Goal: Task Accomplishment & Management: Manage account settings

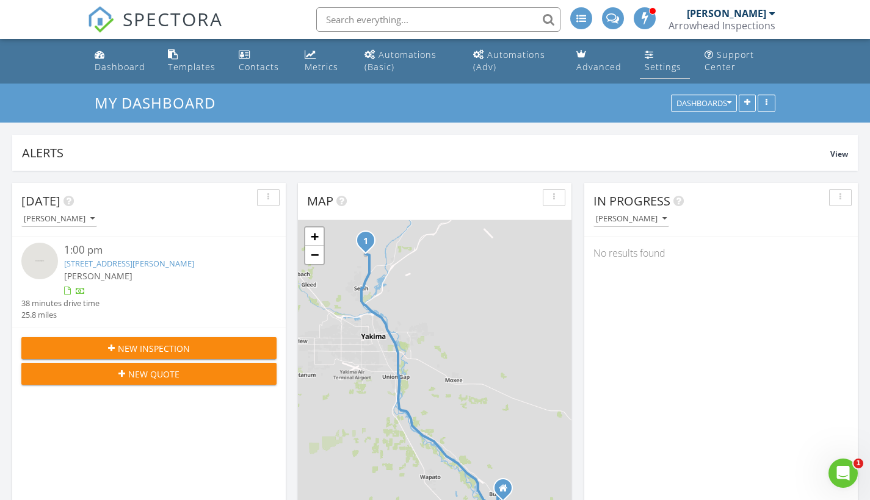
click at [649, 55] on div "Settings" at bounding box center [648, 54] width 9 height 10
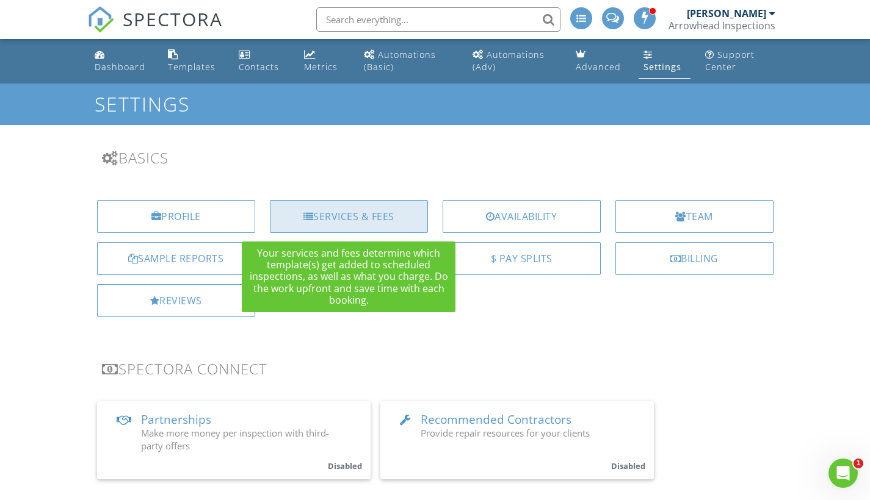
click at [372, 211] on div "Services & Fees" at bounding box center [349, 216] width 158 height 33
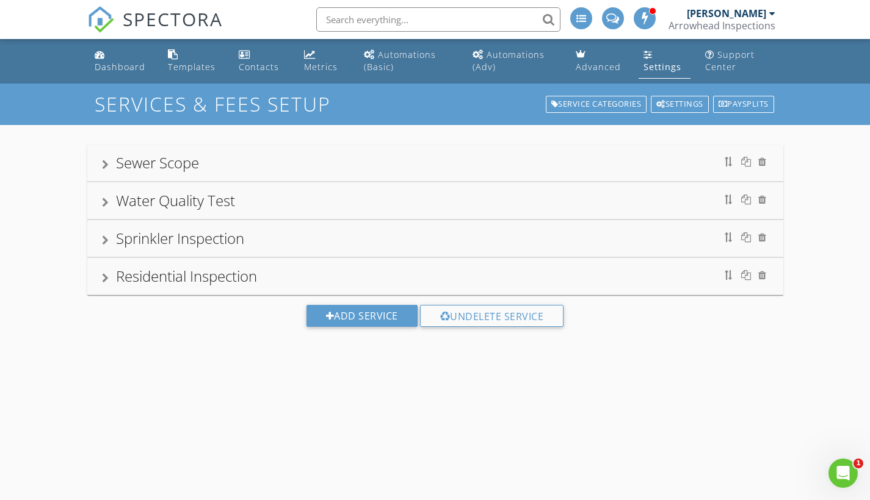
click at [290, 274] on div "Residential Inspection" at bounding box center [435, 276] width 666 height 22
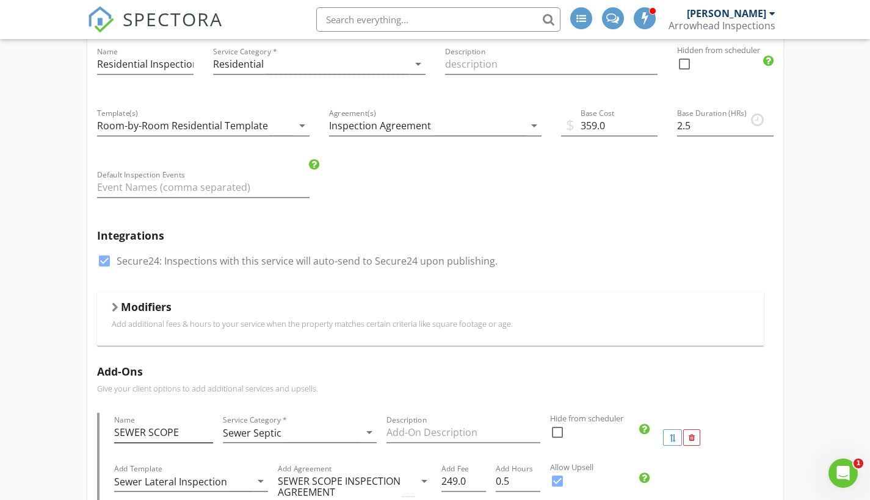
scroll to position [338, 0]
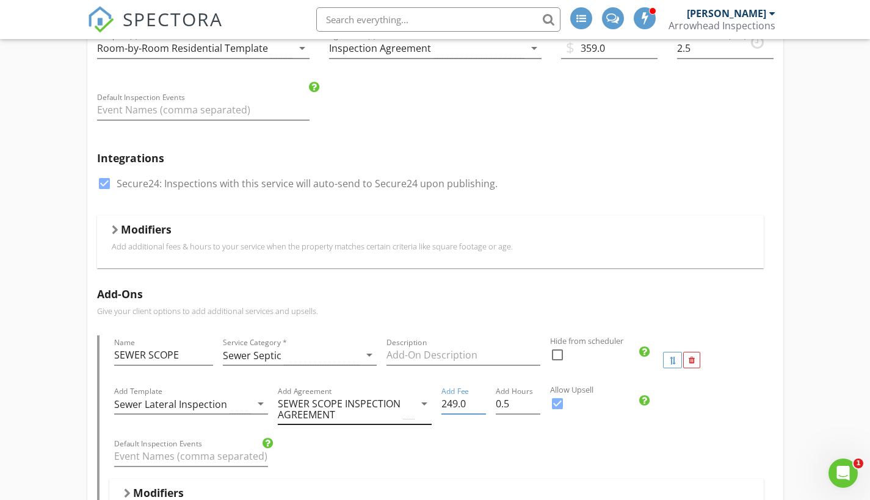
drag, startPoint x: 458, startPoint y: 401, endPoint x: 425, endPoint y: 409, distance: 33.9
click at [425, 409] on div "Add Template Sewer Lateral Inspection arrow_drop_down Add Agreement SEWER SCOPE…" at bounding box center [436, 410] width 654 height 52
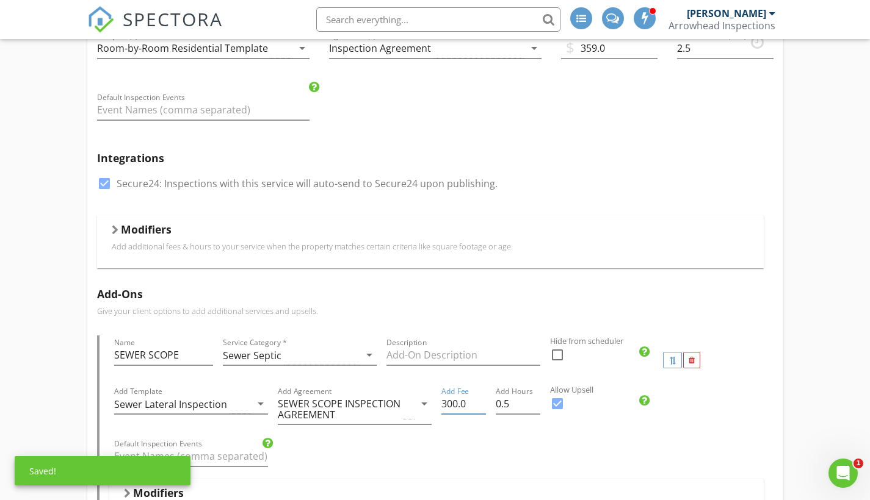
type input "300.0"
click at [741, 427] on div "Add Template Sewer Lateral Inspection arrow_drop_down Add Agreement SEWER SCOPE…" at bounding box center [436, 410] width 654 height 52
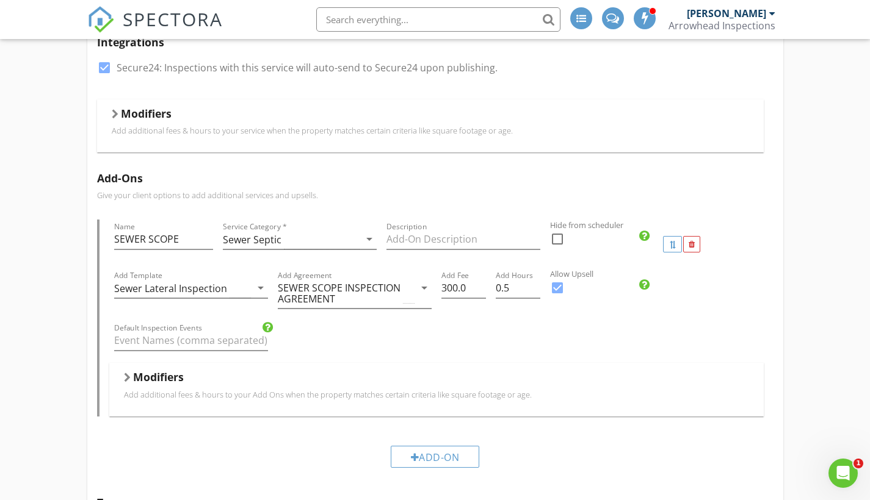
scroll to position [438, 0]
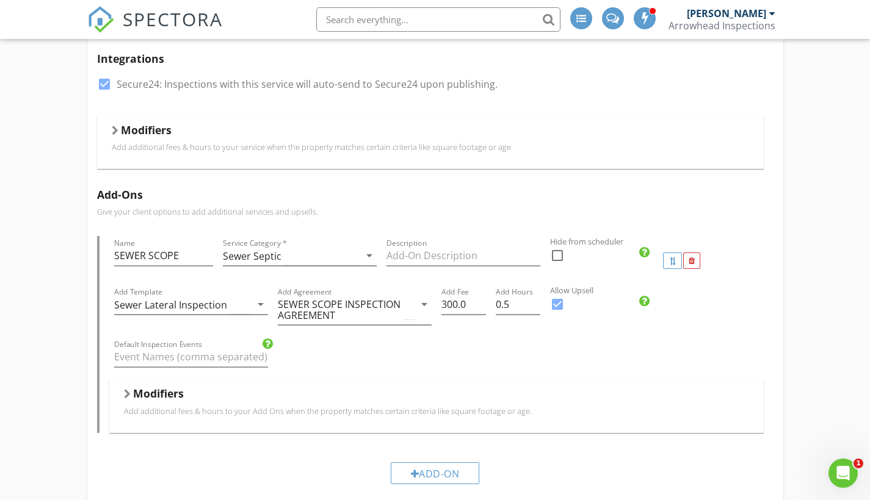
click at [137, 131] on h5 "Modifiers" at bounding box center [146, 130] width 51 height 12
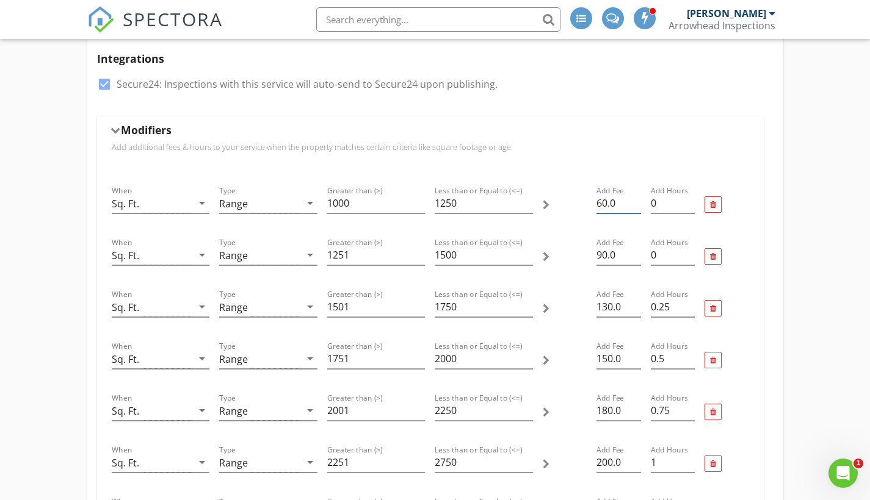
click at [602, 203] on input "60.0" at bounding box center [618, 203] width 44 height 20
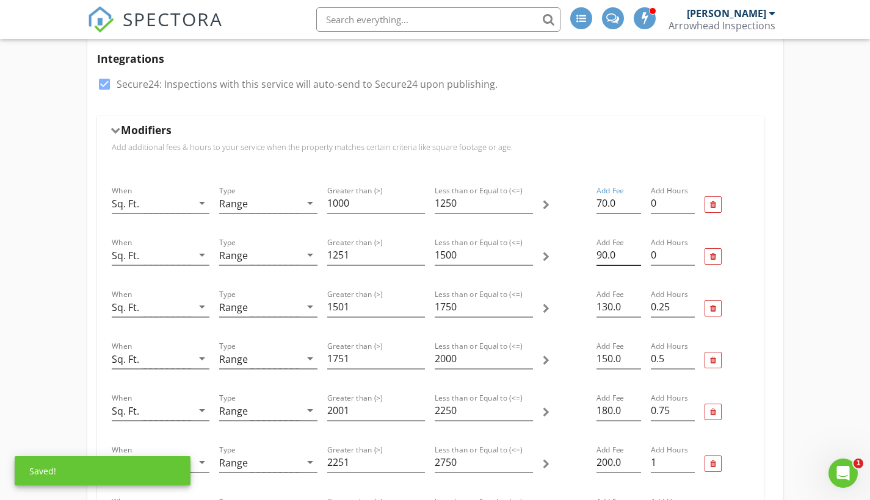
type input "70.0"
click at [602, 255] on input "90.0" at bounding box center [618, 255] width 44 height 20
type input "100.0"
click at [607, 307] on input "130.0" at bounding box center [618, 307] width 44 height 20
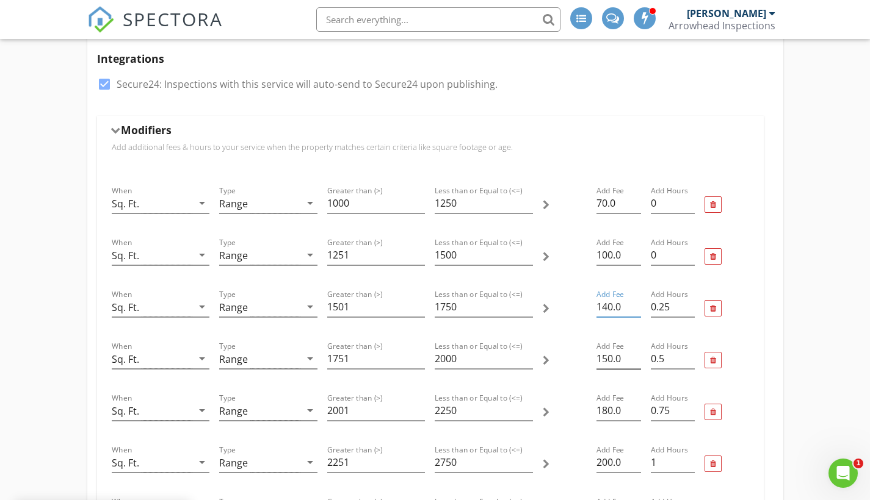
type input "140.0"
click at [608, 357] on input "150.0" at bounding box center [618, 359] width 44 height 20
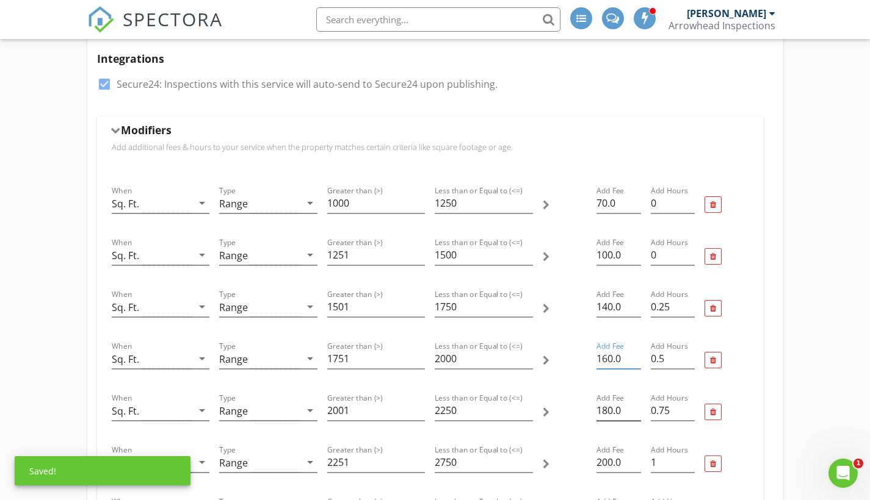
type input "160.0"
click at [609, 409] on input "180.0" at bounding box center [618, 411] width 44 height 20
type input "190.0"
click at [607, 463] on input "200.0" at bounding box center [618, 463] width 44 height 20
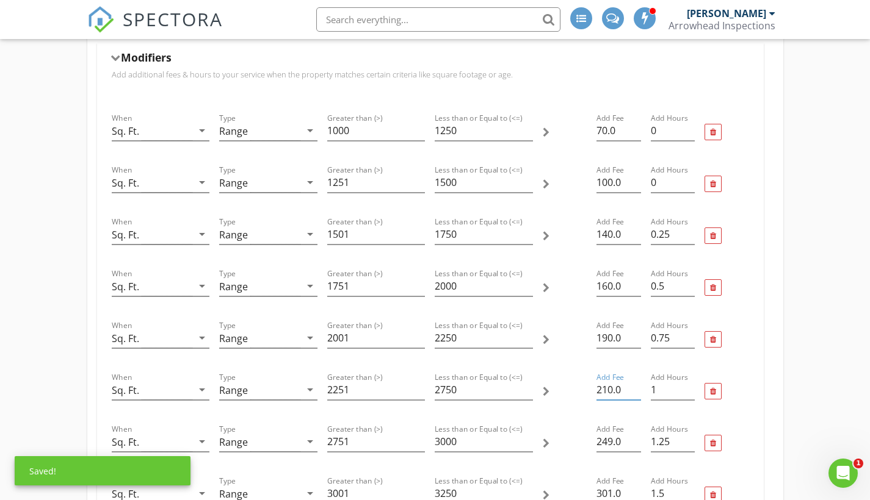
scroll to position [536, 0]
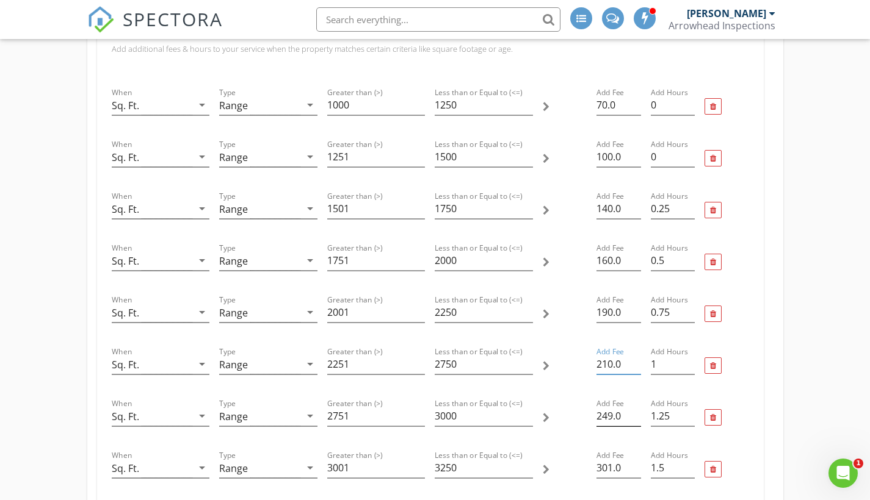
type input "210.0"
click at [609, 416] on input "249.0" at bounding box center [618, 416] width 44 height 20
type input "259.0"
click at [608, 467] on input "301.0" at bounding box center [618, 468] width 44 height 20
type input "311.0"
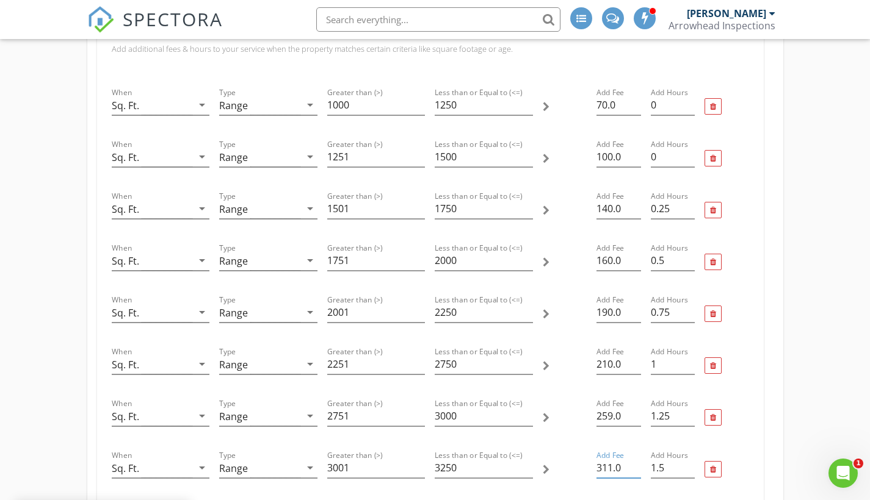
click at [738, 455] on div at bounding box center [726, 470] width 54 height 52
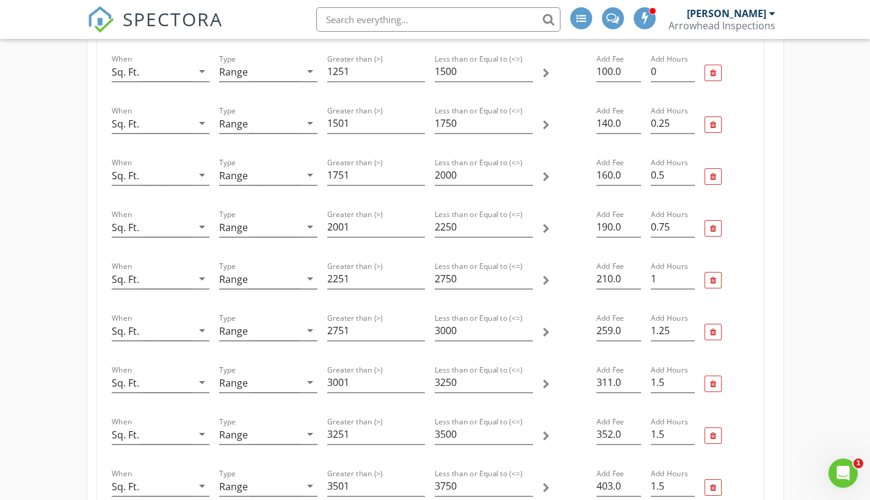
scroll to position [624, 0]
click at [608, 431] on input "352.0" at bounding box center [618, 432] width 44 height 20
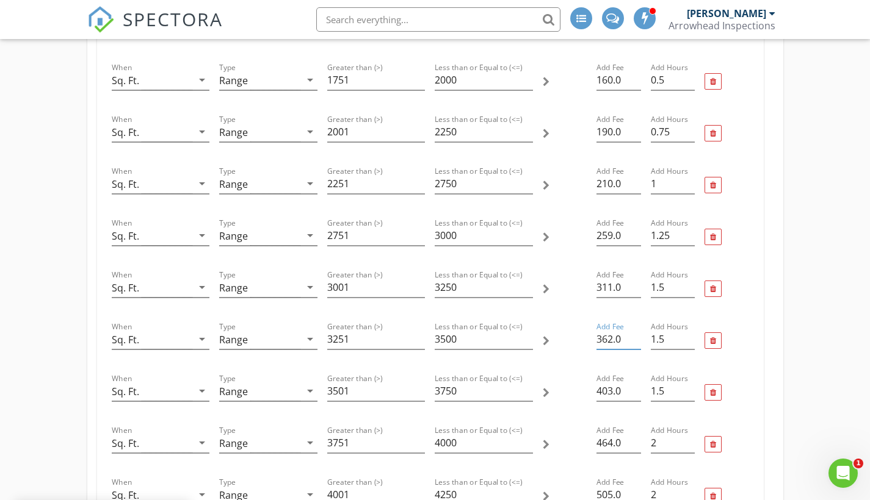
scroll to position [755, 0]
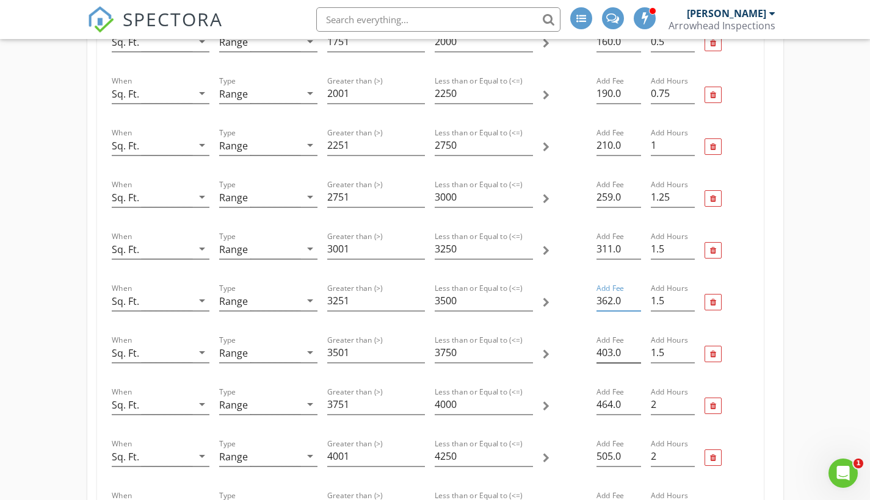
type input "362.0"
click at [606, 353] on input "403.0" at bounding box center [618, 353] width 44 height 20
type input "413.0"
click at [607, 403] on input "464.0" at bounding box center [618, 405] width 44 height 20
type input "474.0"
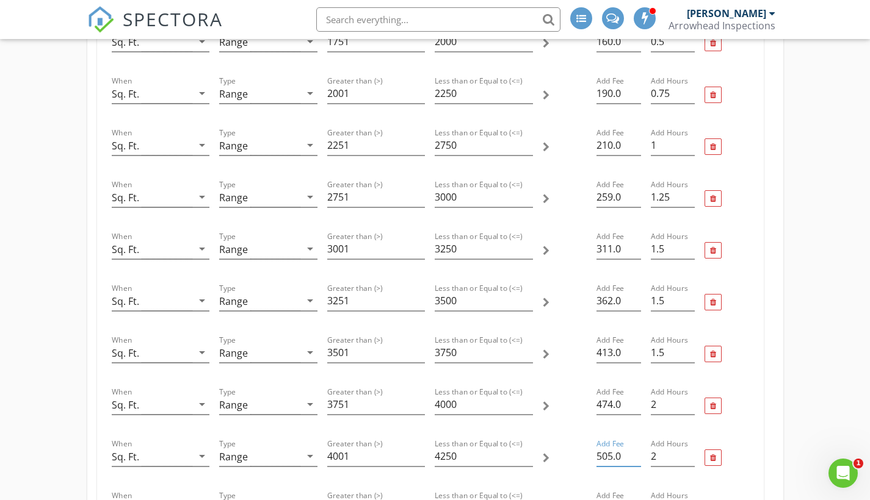
click at [608, 453] on input "505.0" at bounding box center [618, 457] width 44 height 20
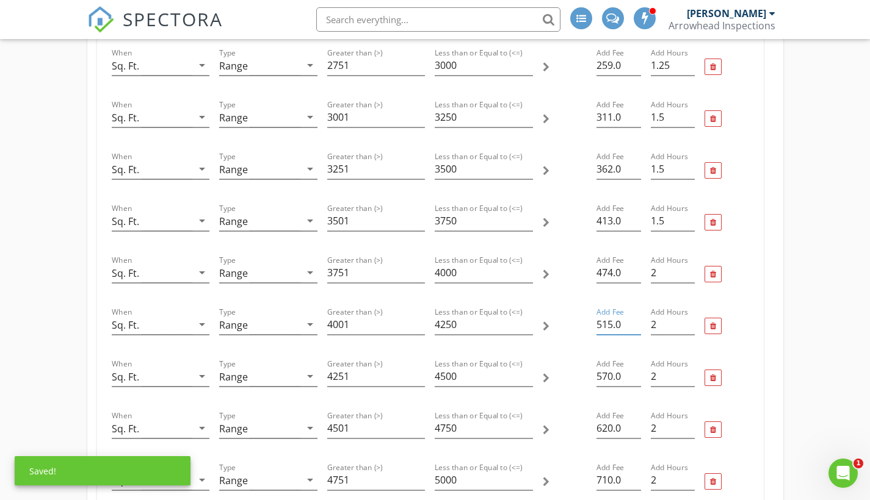
scroll to position [890, 0]
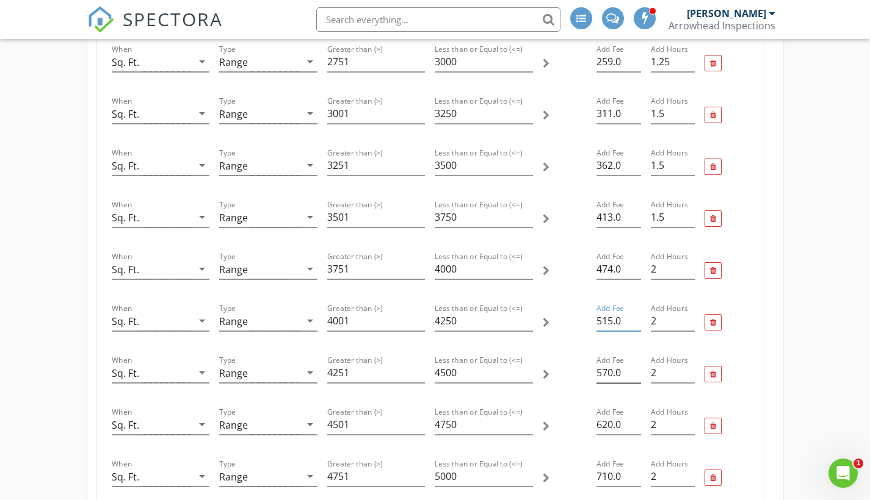
type input "515.0"
click at [608, 371] on input "570.0" at bounding box center [618, 373] width 44 height 20
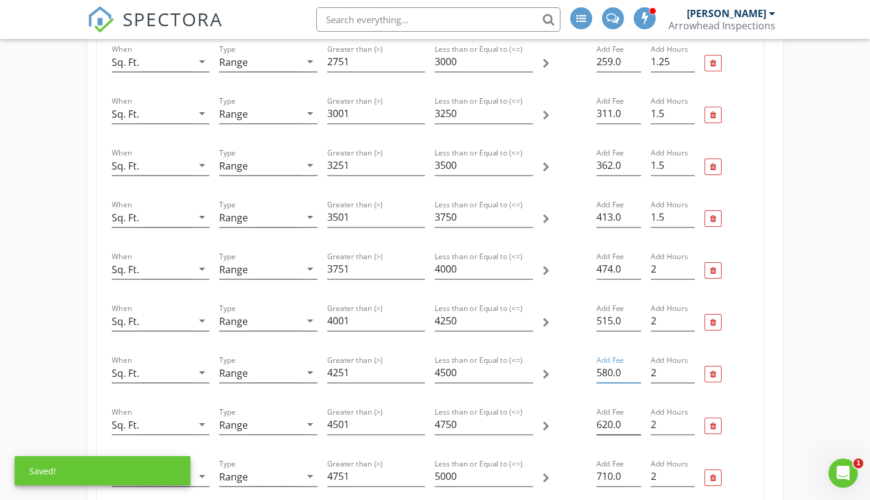
type input "580.0"
click at [608, 423] on input "620.0" at bounding box center [618, 425] width 44 height 20
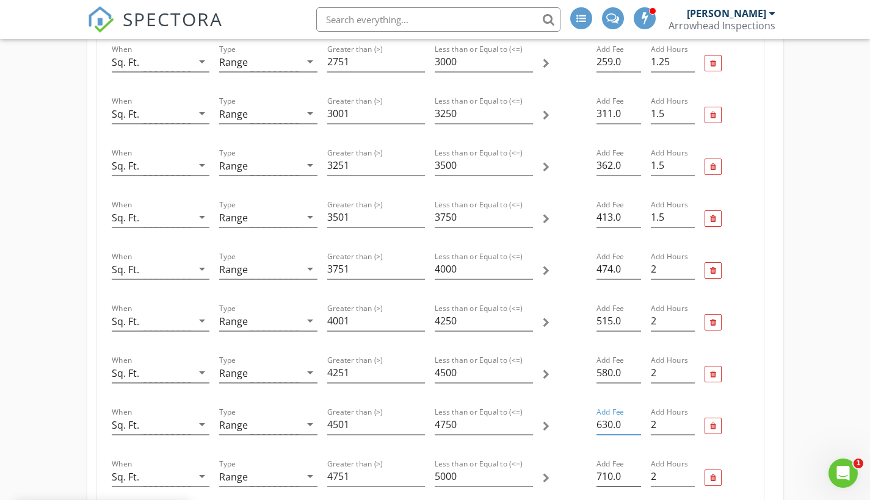
type input "630.0"
click at [607, 475] on input "710.0" at bounding box center [618, 477] width 44 height 20
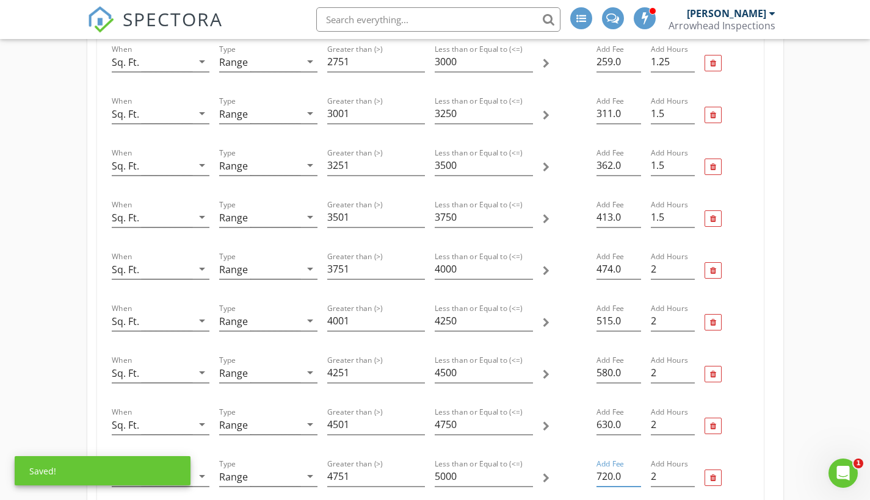
scroll to position [999, 0]
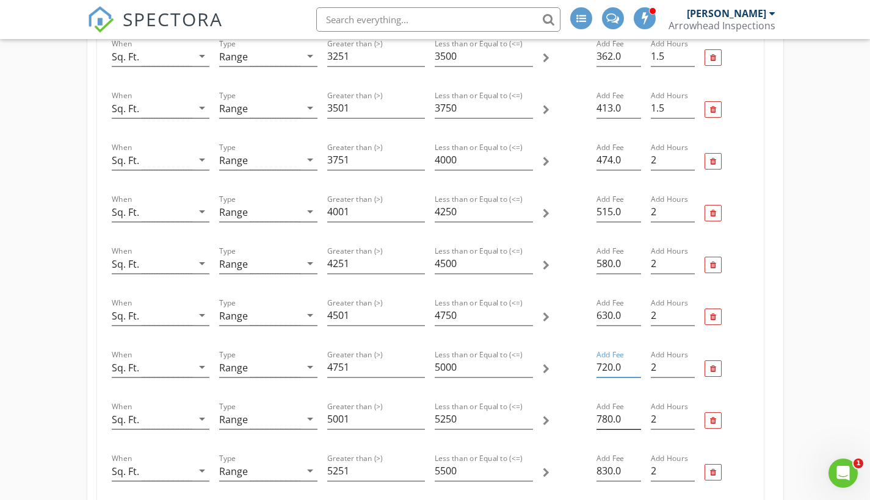
type input "720.0"
click at [607, 418] on input "780.0" at bounding box center [618, 419] width 44 height 20
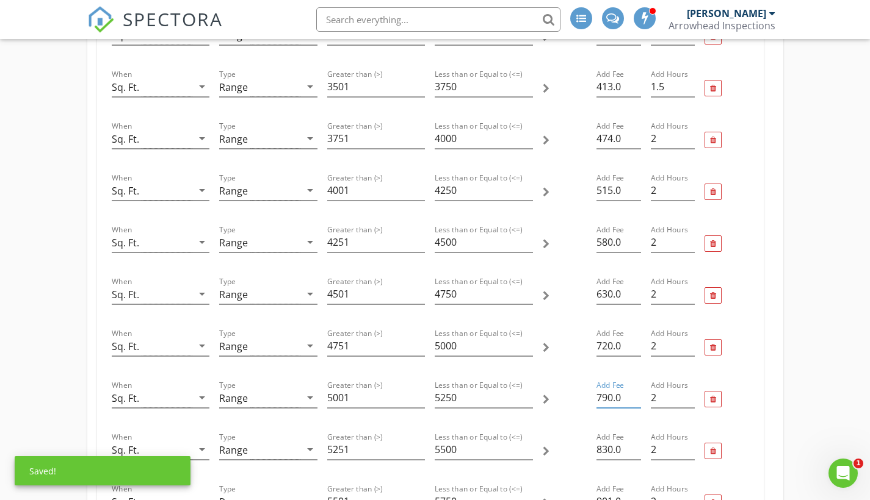
scroll to position [1023, 0]
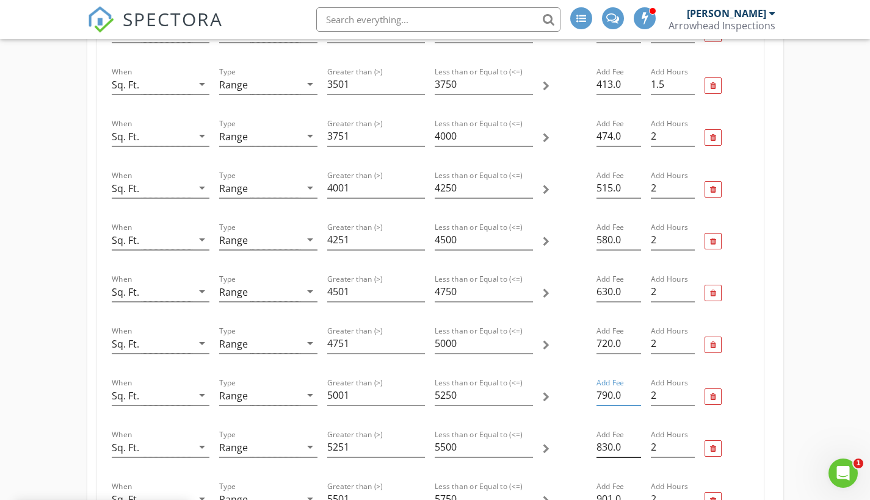
type input "790.0"
click at [608, 447] on input "830.0" at bounding box center [618, 448] width 44 height 20
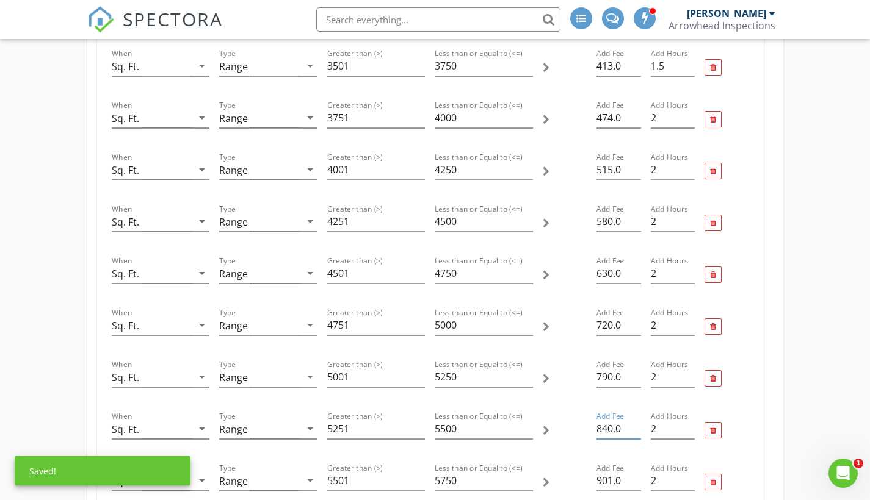
scroll to position [1118, 0]
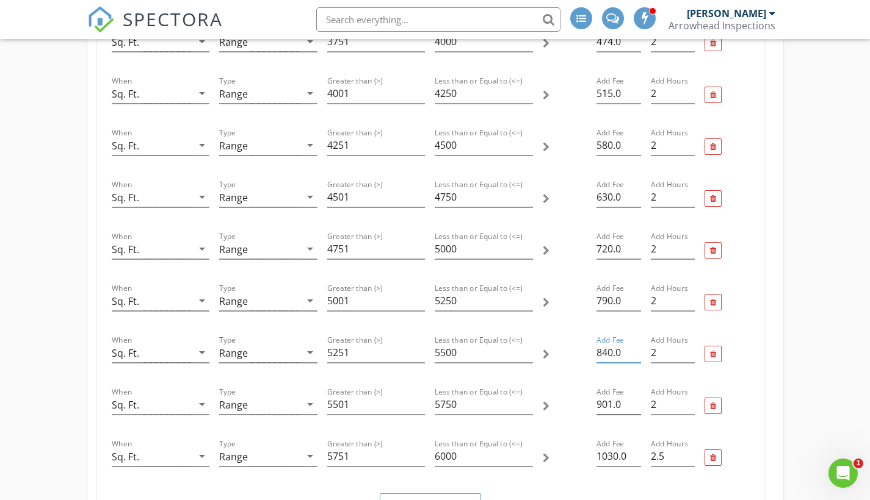
type input "840.0"
click at [608, 405] on input "901.0" at bounding box center [618, 405] width 44 height 20
type input "911.0"
click at [612, 455] on input "1030.0" at bounding box center [618, 457] width 44 height 20
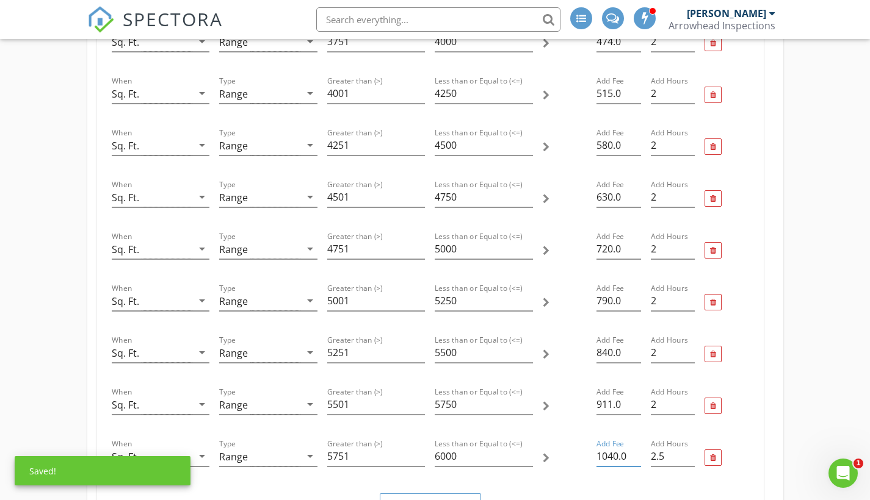
type input "1040.0"
click at [743, 435] on div at bounding box center [726, 458] width 54 height 52
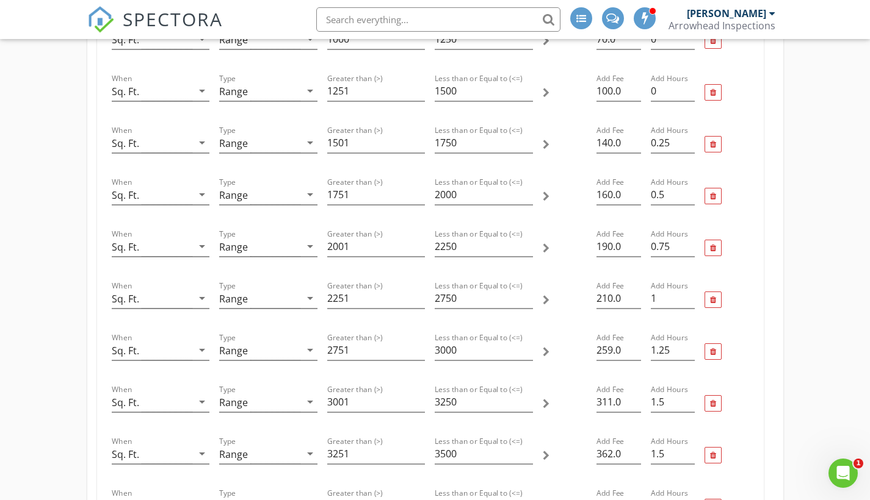
scroll to position [0, 0]
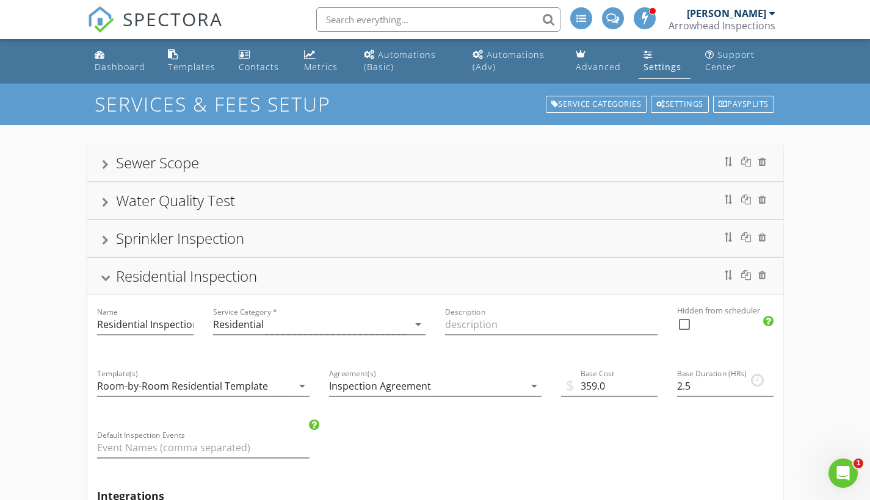
click at [754, 18] on div "[PERSON_NAME]" at bounding box center [725, 13] width 79 height 12
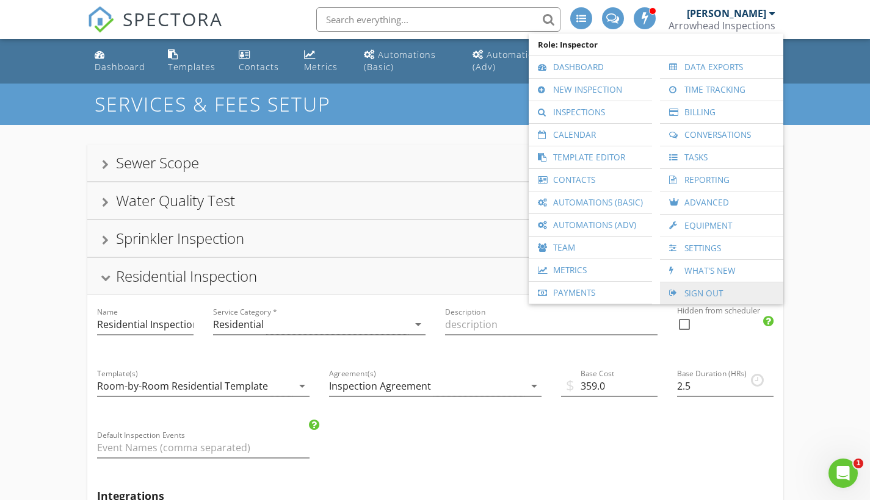
click at [704, 293] on link "Sign Out" at bounding box center [721, 294] width 111 height 22
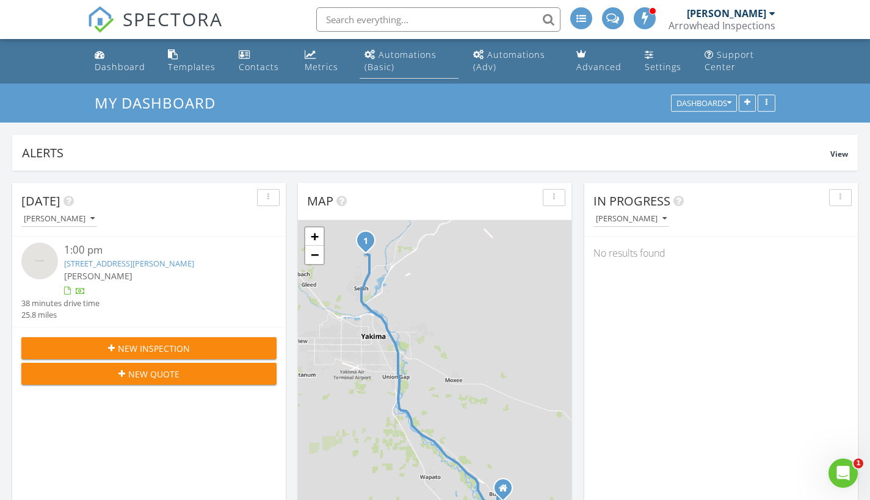
click at [405, 57] on div "Automations (Basic)" at bounding box center [400, 61] width 72 height 24
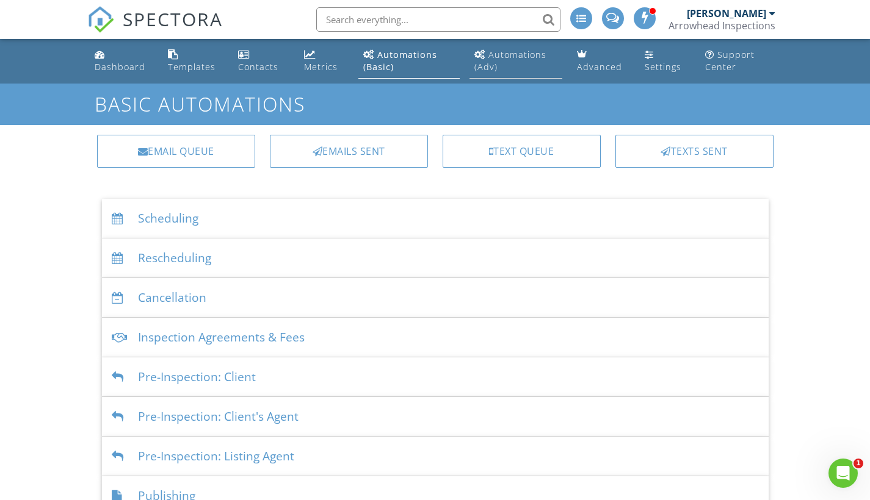
click at [506, 64] on link "Automations (Adv)" at bounding box center [515, 61] width 93 height 35
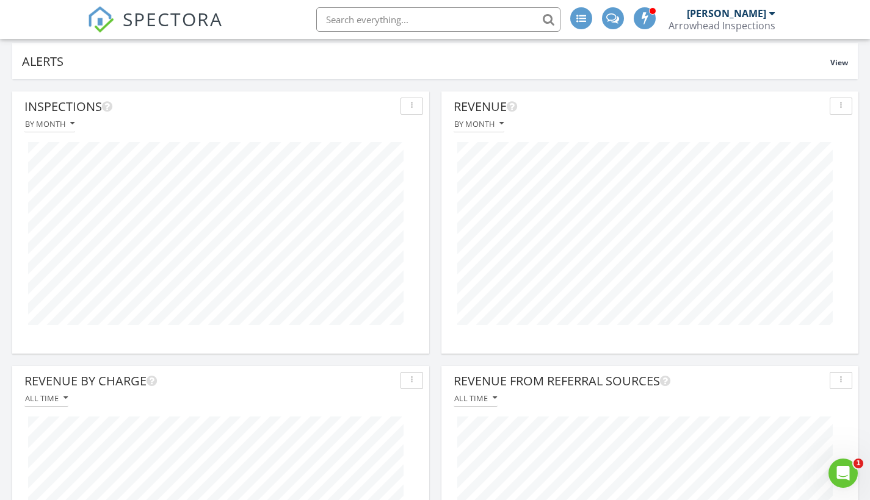
scroll to position [781, 0]
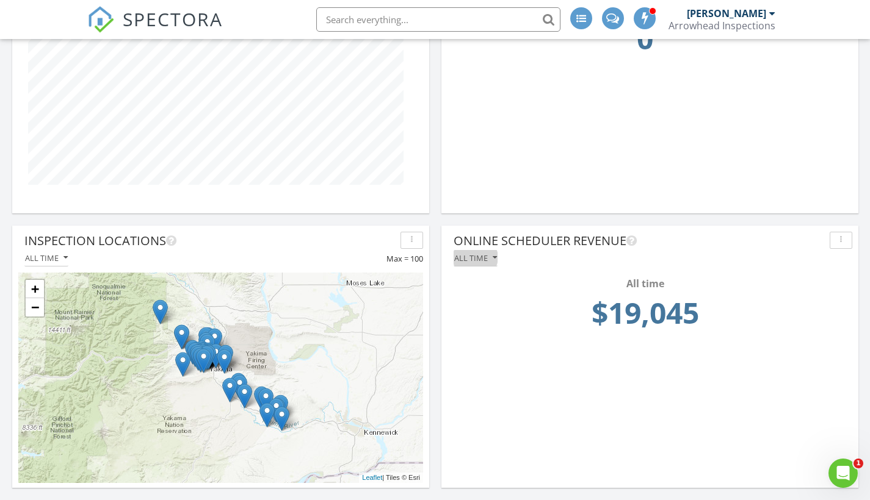
click at [490, 258] on div "All time" at bounding box center [475, 258] width 43 height 9
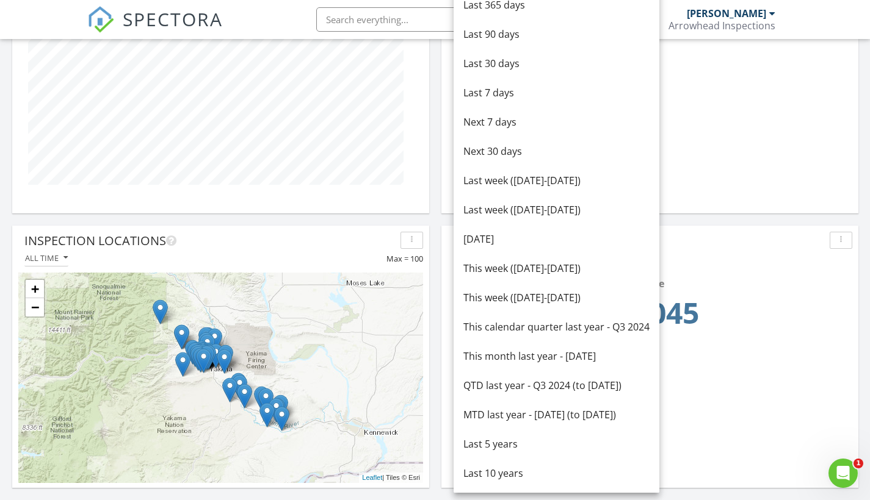
click at [739, 259] on div "All time" at bounding box center [649, 258] width 405 height 16
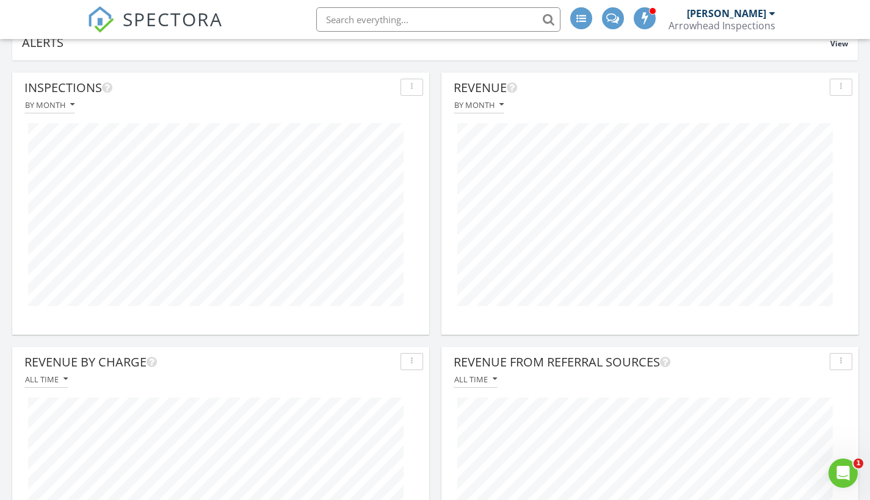
scroll to position [0, 0]
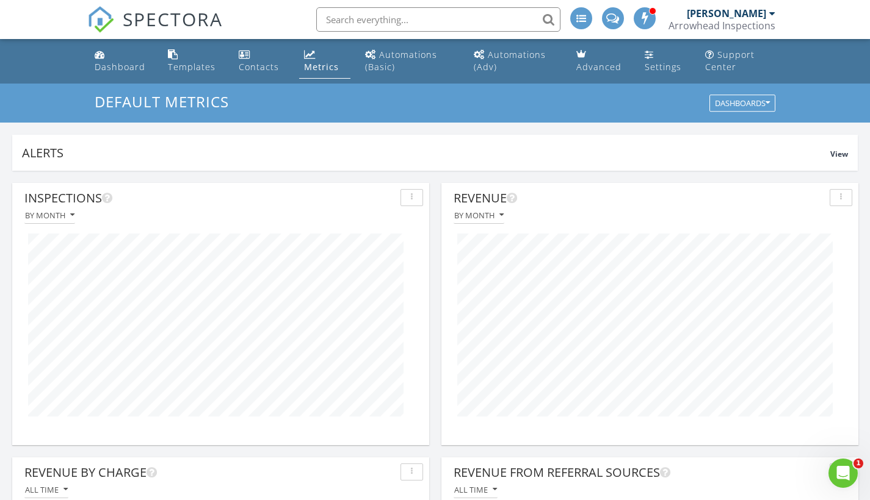
click at [757, 14] on div "[PERSON_NAME]" at bounding box center [725, 13] width 79 height 12
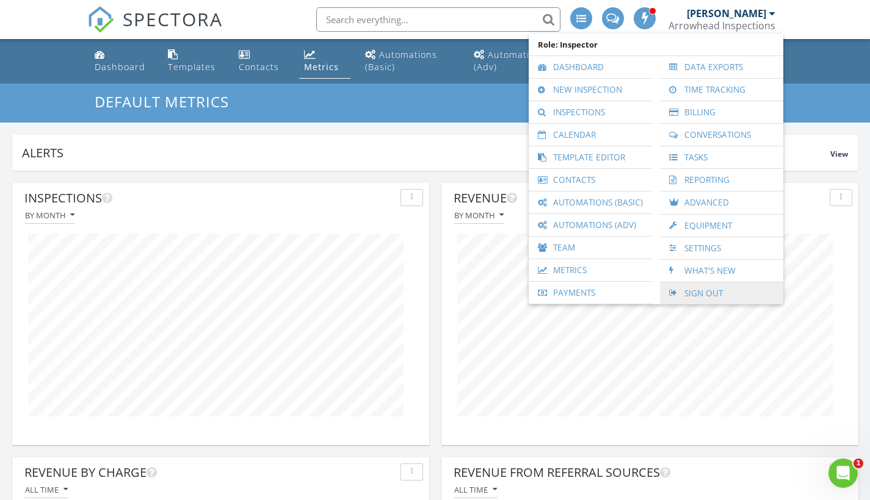
click at [699, 287] on link "Sign Out" at bounding box center [721, 294] width 111 height 22
